Goal: Task Accomplishment & Management: Use online tool/utility

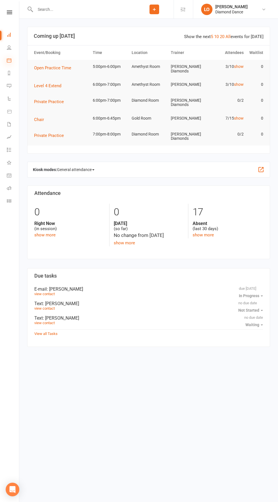
click at [9, 60] on icon at bounding box center [9, 60] width 5 height 5
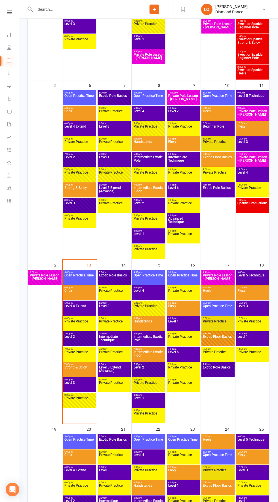
scroll to position [231, 0]
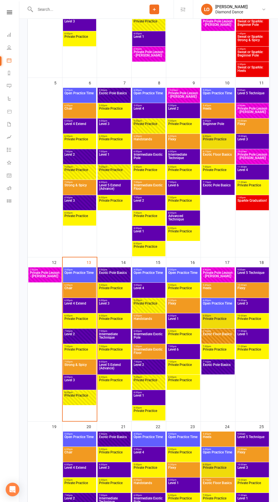
click at [84, 365] on span "Strong & Spicy" at bounding box center [79, 368] width 31 height 10
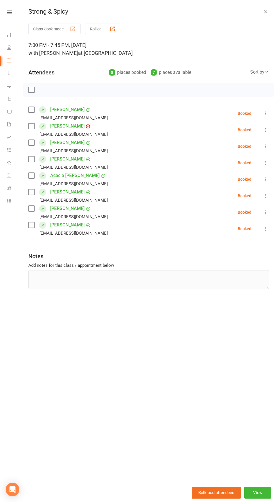
click at [266, 12] on icon "button" at bounding box center [266, 12] width 6 height 6
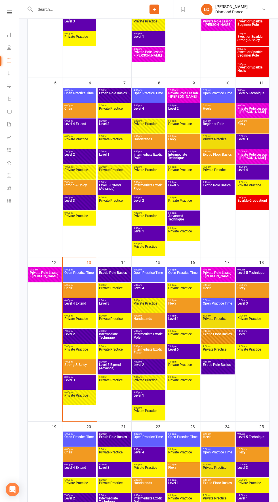
click at [85, 380] on span "Level 3" at bounding box center [79, 383] width 31 height 10
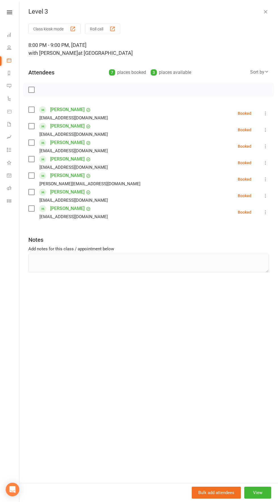
click at [263, 13] on button "button" at bounding box center [266, 11] width 7 height 7
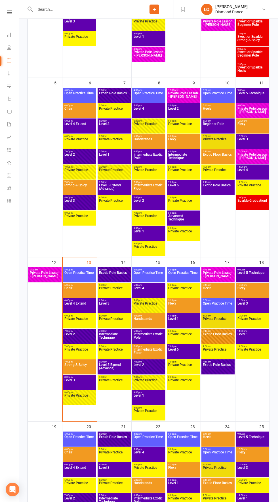
click at [88, 202] on span "Level 3" at bounding box center [79, 204] width 31 height 10
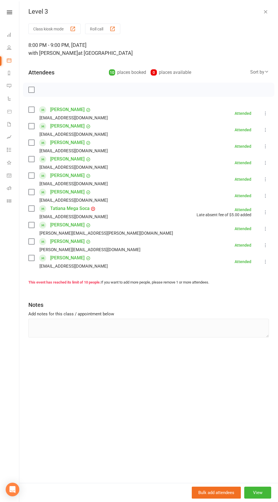
click at [265, 12] on icon "button" at bounding box center [266, 12] width 6 height 6
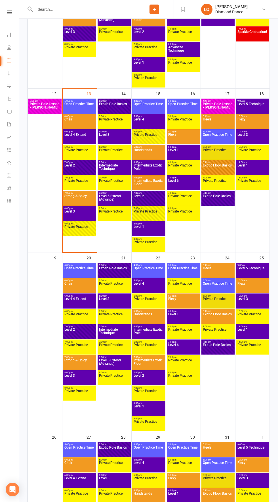
scroll to position [402, 0]
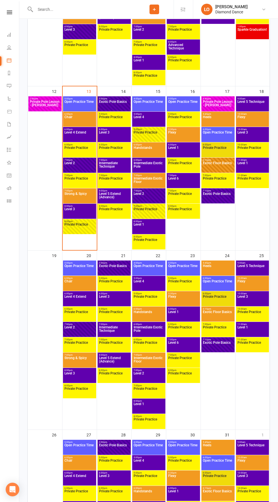
click at [155, 401] on span "8:00pm - 9:00pm" at bounding box center [149, 401] width 31 height 3
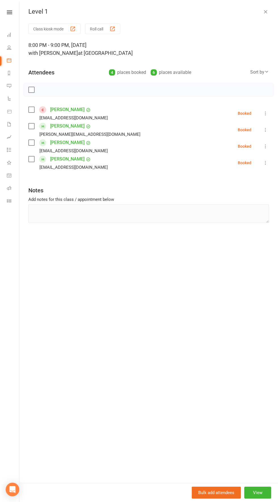
click at [265, 12] on icon "button" at bounding box center [266, 12] width 6 height 6
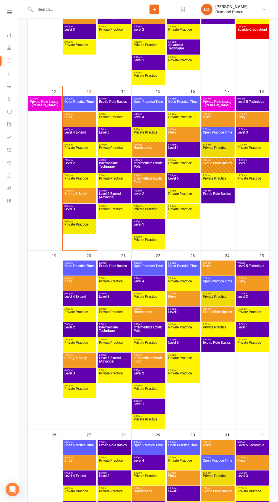
click at [190, 313] on span "Level 1" at bounding box center [183, 315] width 31 height 10
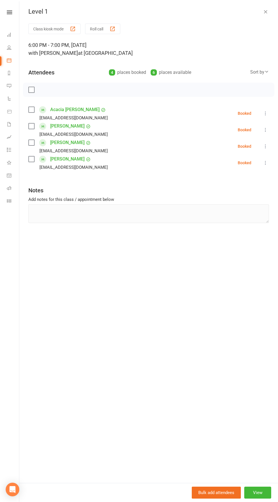
click at [264, 14] on icon "button" at bounding box center [266, 12] width 6 height 6
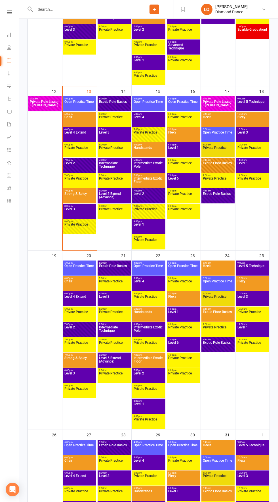
click at [253, 331] on span "Level 1" at bounding box center [253, 331] width 31 height 10
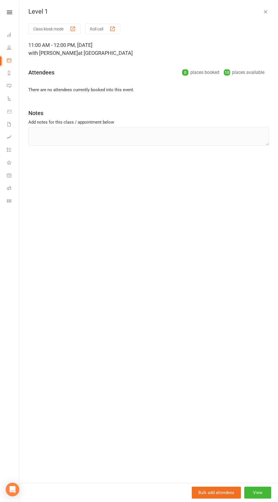
click at [265, 12] on icon "button" at bounding box center [266, 12] width 6 height 6
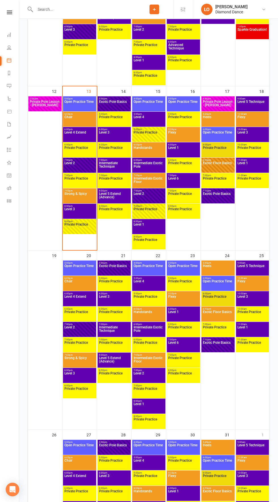
click at [253, 163] on span "Level 1" at bounding box center [253, 166] width 31 height 10
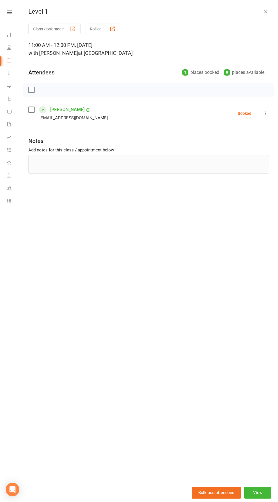
click at [265, 9] on icon "button" at bounding box center [266, 12] width 6 height 6
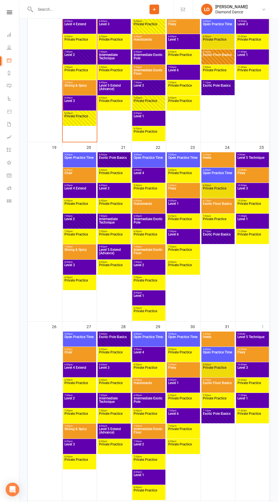
scroll to position [514, 0]
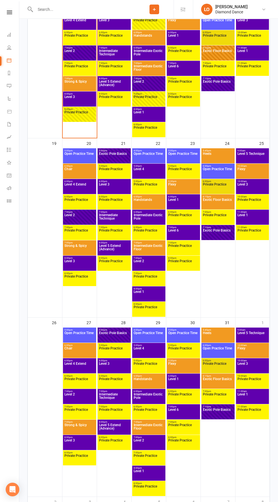
click at [256, 402] on span "Level 1" at bounding box center [253, 398] width 31 height 10
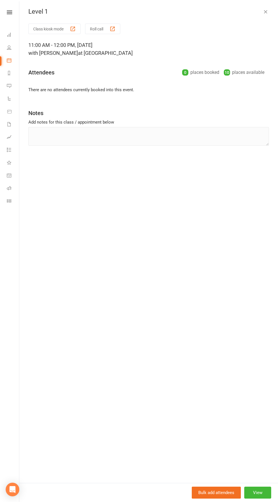
click at [265, 12] on icon "button" at bounding box center [266, 12] width 6 height 6
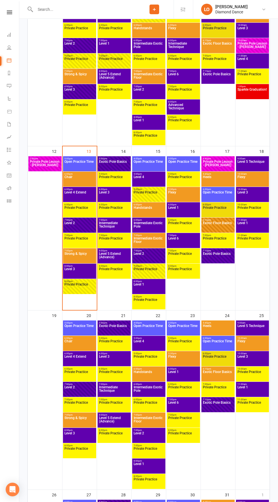
scroll to position [340, 0]
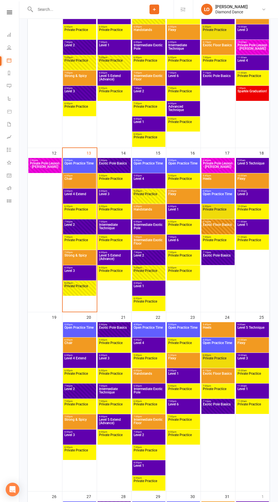
click at [258, 165] on span "Level 5 Technique" at bounding box center [253, 167] width 31 height 10
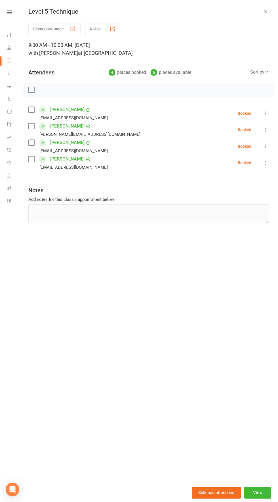
click at [99, 28] on button "Roll call" at bounding box center [102, 29] width 35 height 11
